Goal: Task Accomplishment & Management: Manage account settings

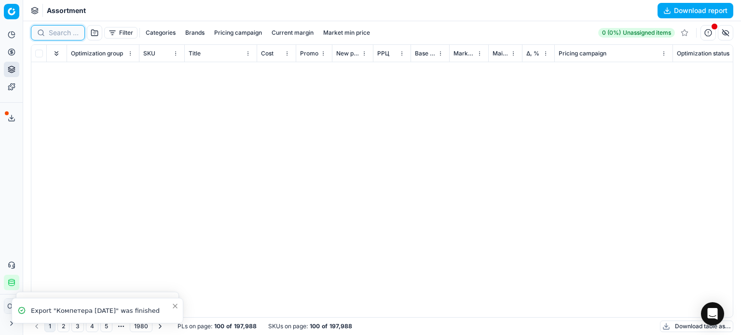
scroll to position [427, 0]
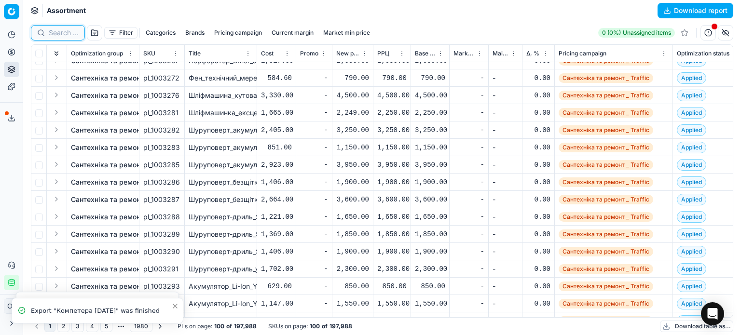
click at [55, 36] on input at bounding box center [64, 33] width 30 height 10
paste input "1057453"
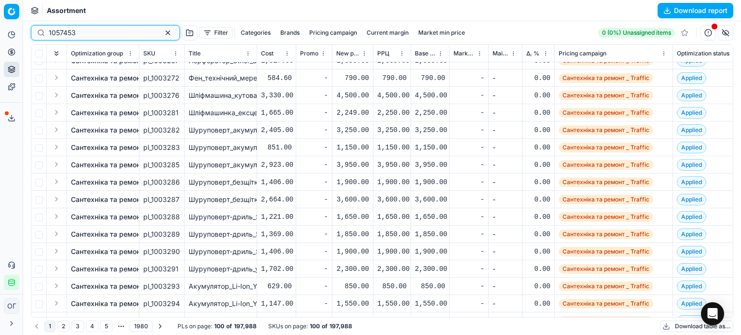
type input "1057453"
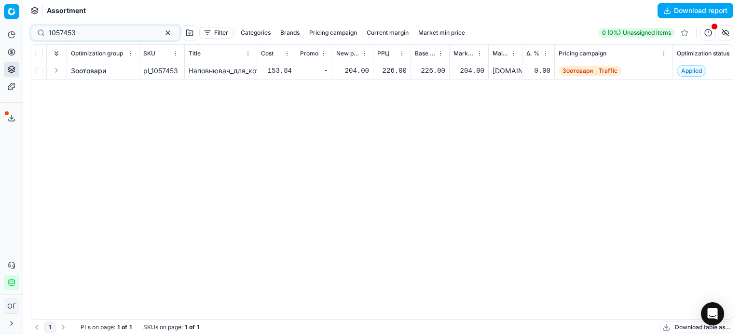
click at [83, 69] on link "Зоотовари" at bounding box center [88, 71] width 35 height 10
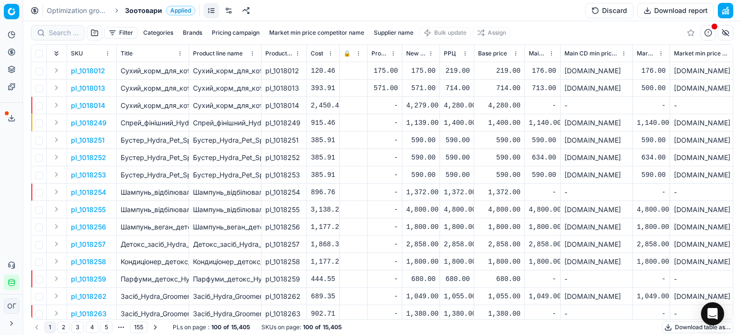
click at [599, 13] on button "Discard" at bounding box center [609, 10] width 48 height 15
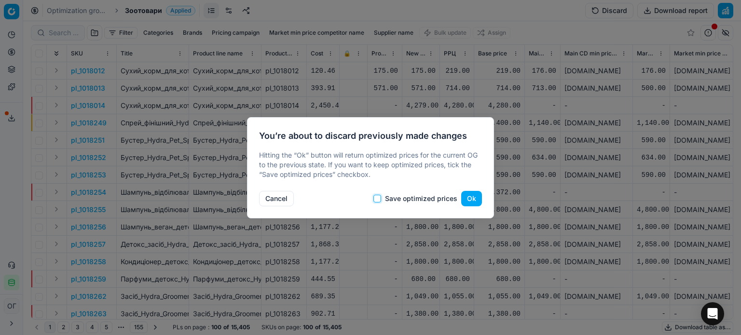
drag, startPoint x: 378, startPoint y: 198, endPoint x: 417, endPoint y: 200, distance: 39.6
click at [377, 198] on input "Save optimized prices" at bounding box center [377, 199] width 8 height 8
checkbox input "true"
click at [472, 201] on button "Ok" at bounding box center [471, 198] width 21 height 15
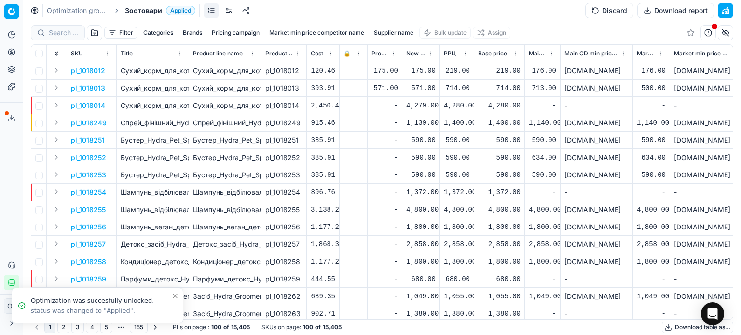
click at [224, 14] on link at bounding box center [228, 10] width 15 height 15
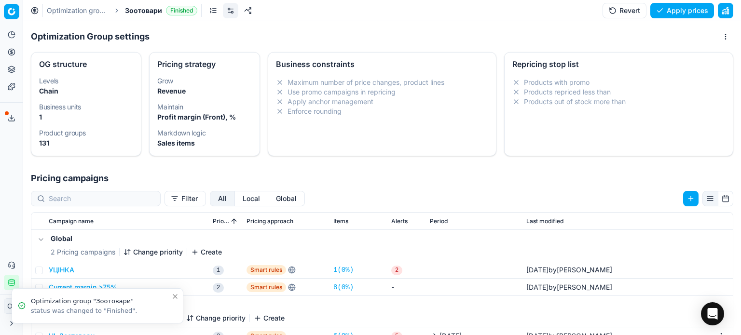
click at [176, 293] on icon "Close toast" at bounding box center [175, 297] width 8 height 8
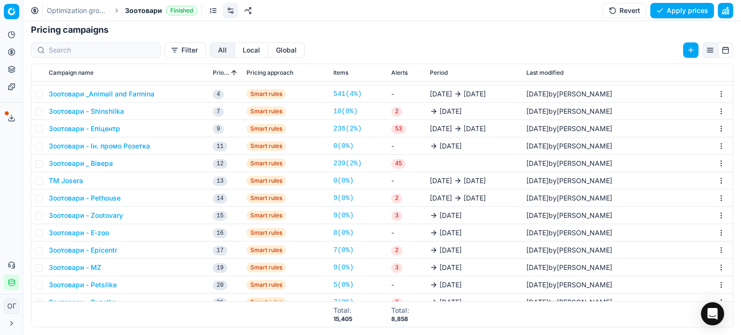
scroll to position [63, 0]
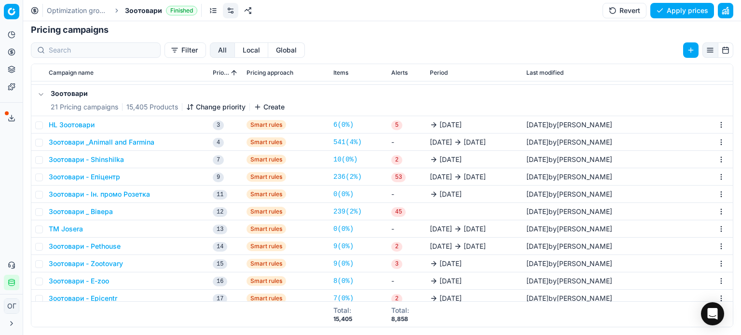
click at [114, 181] on td "Зоотовари - Епіцентр" at bounding box center [127, 176] width 164 height 17
click at [110, 175] on button "Зоотовари - Епіцентр" at bounding box center [84, 177] width 71 height 10
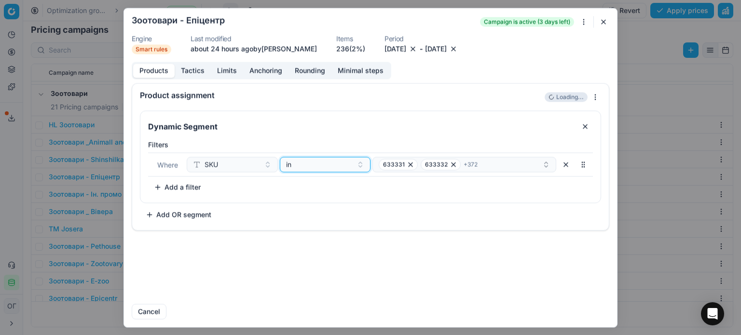
drag, startPoint x: 334, startPoint y: 167, endPoint x: 329, endPoint y: 171, distance: 5.8
click at [333, 167] on div "in" at bounding box center [319, 165] width 67 height 10
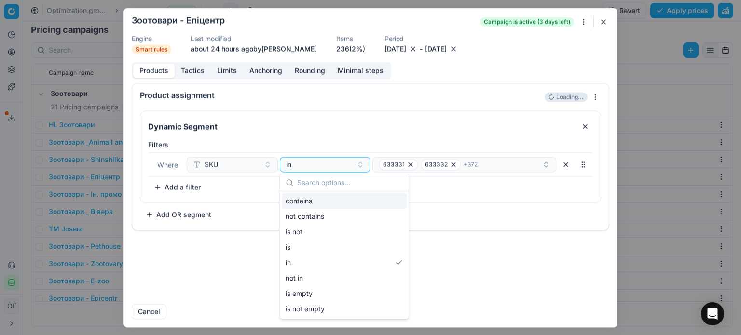
click at [311, 200] on div "contains" at bounding box center [344, 200] width 125 height 15
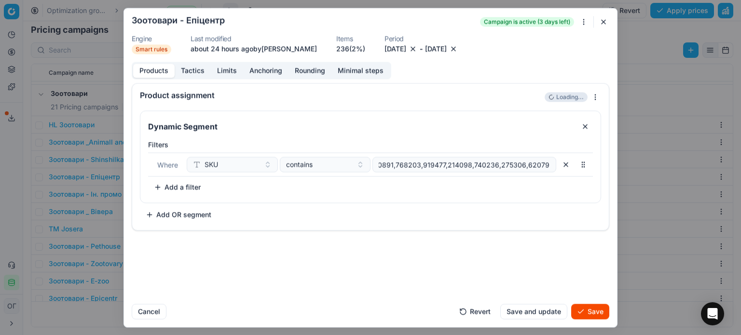
scroll to position [0, 9400]
type input "633331,633332,633333,668679,668676,668677,668678,633334,655082,655087,655088,65…"
click at [305, 166] on span "contains" at bounding box center [299, 165] width 27 height 10
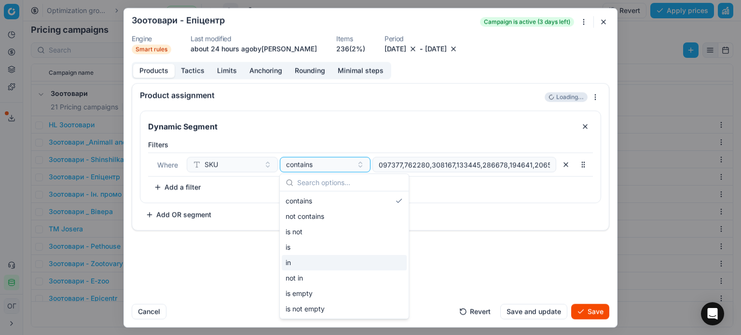
click at [317, 263] on div "in" at bounding box center [344, 262] width 125 height 15
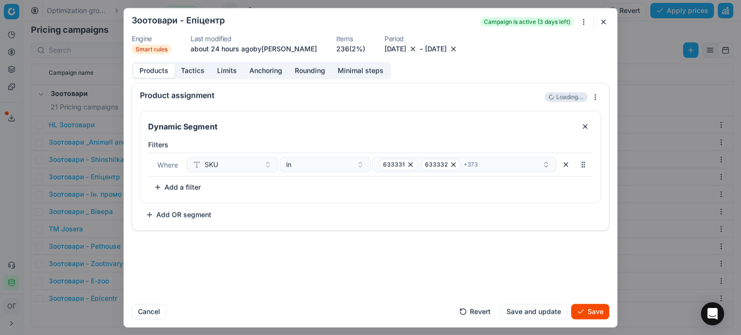
click at [591, 310] on button "Save" at bounding box center [590, 311] width 38 height 15
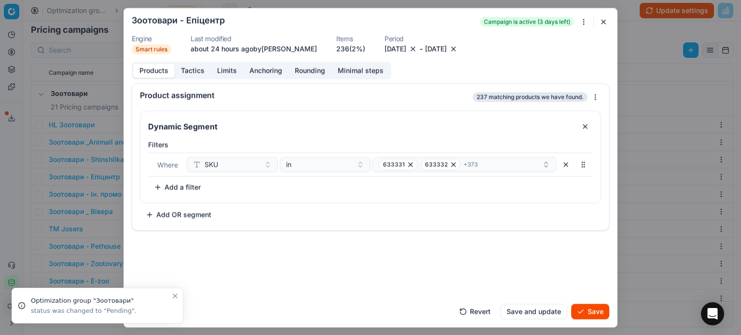
click at [599, 308] on button "Save" at bounding box center [590, 311] width 38 height 15
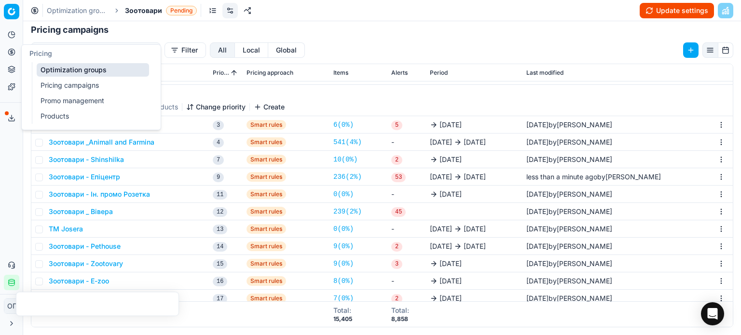
click at [8, 50] on icon at bounding box center [12, 52] width 8 height 8
click at [70, 71] on link "Optimization groups" at bounding box center [93, 70] width 112 height 14
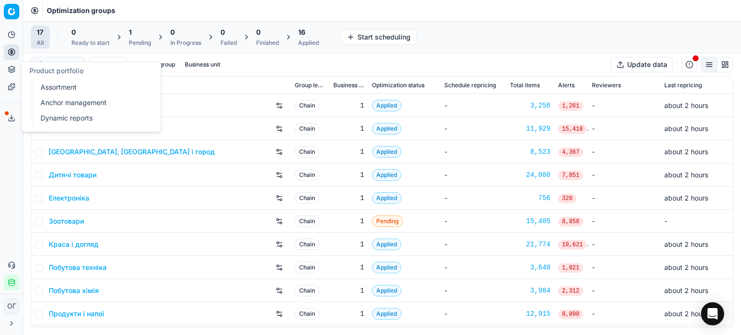
click at [139, 41] on div "Pending" at bounding box center [140, 43] width 22 height 8
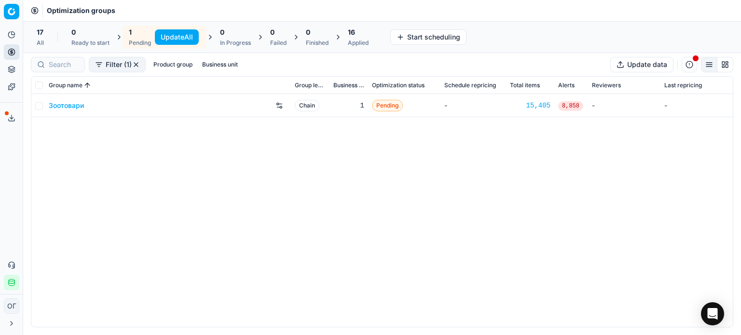
click at [170, 34] on button "Update All" at bounding box center [177, 36] width 44 height 15
